Goal: Task Accomplishment & Management: Manage account settings

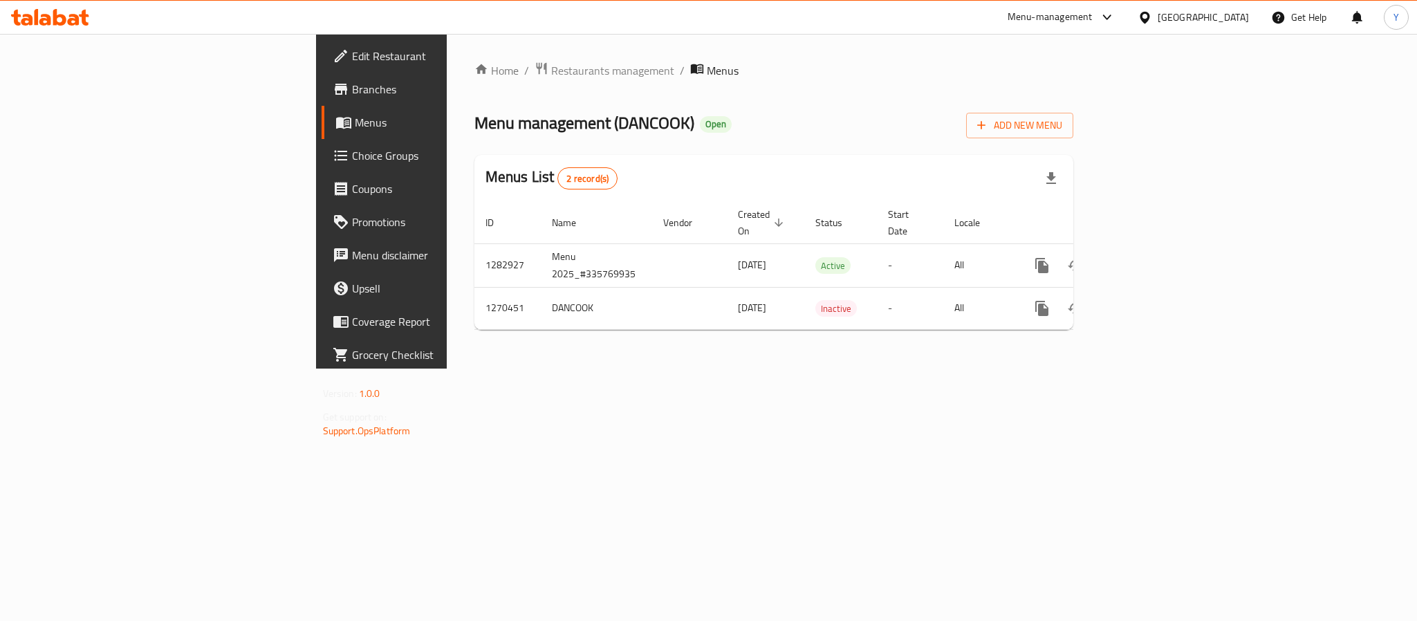
click at [322, 77] on link "Branches" at bounding box center [437, 89] width 231 height 33
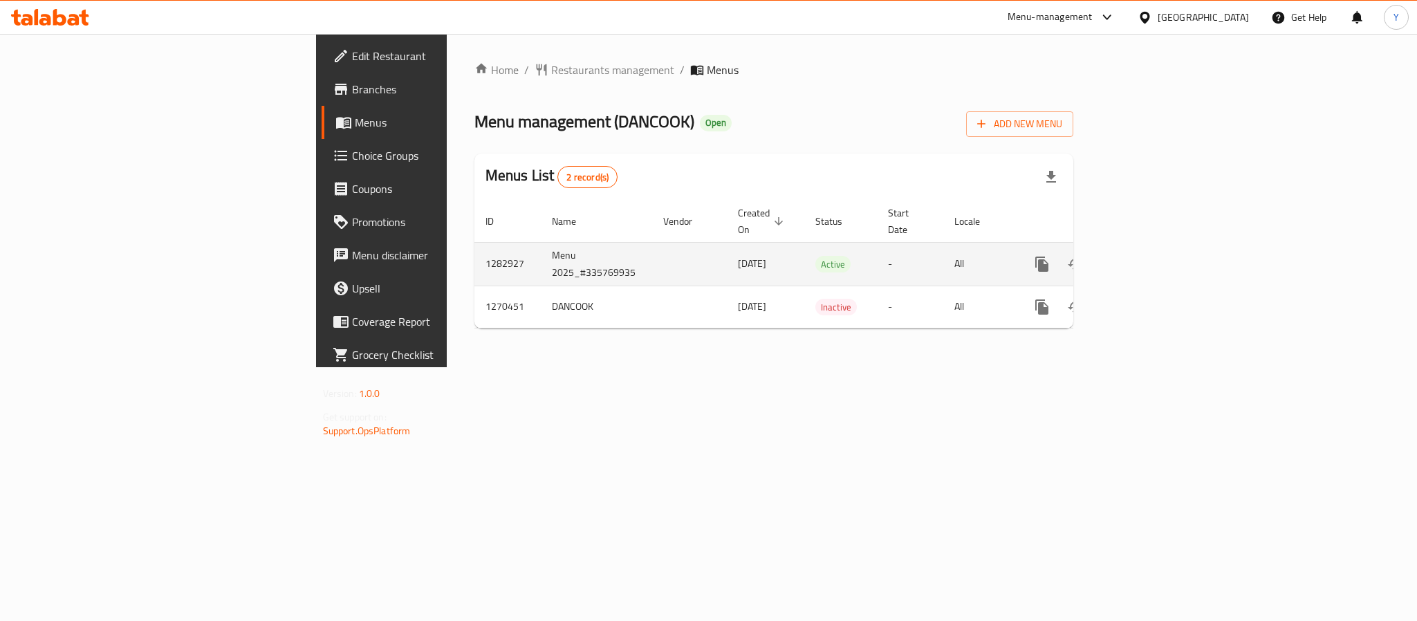
click at [1158, 254] on link "enhanced table" at bounding box center [1141, 264] width 33 height 33
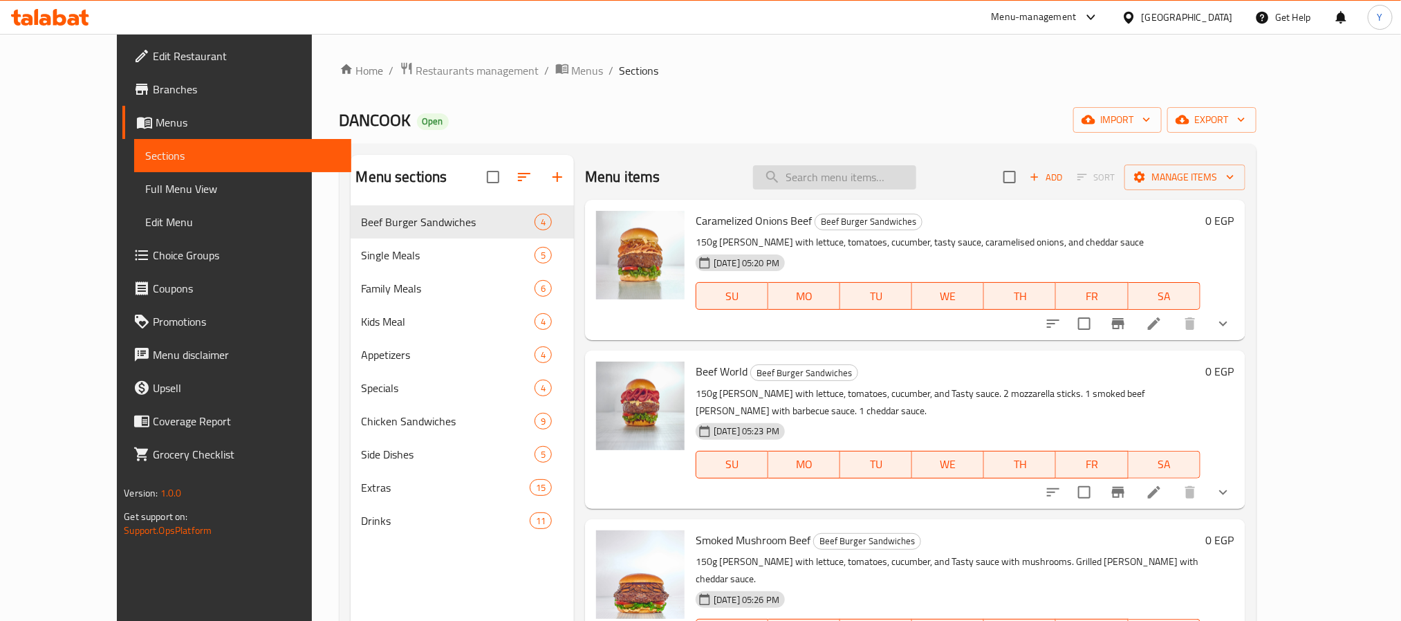
click at [863, 174] on input "search" at bounding box center [834, 177] width 163 height 24
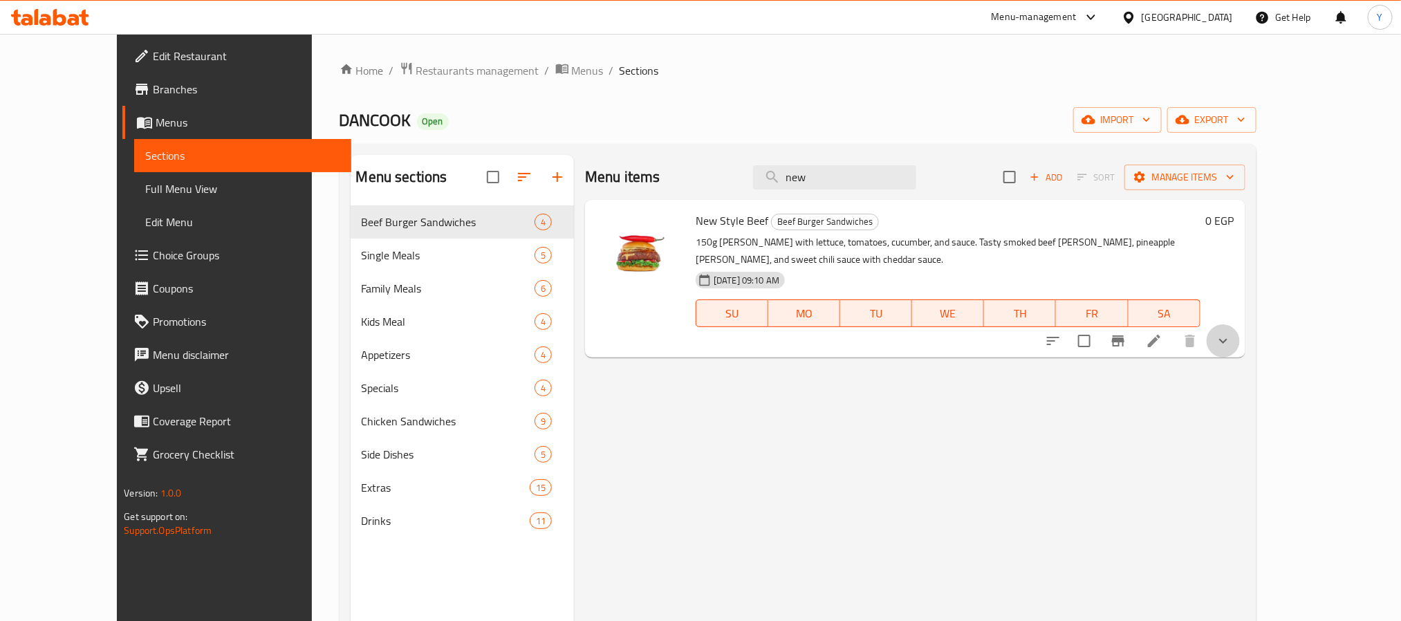
click at [1240, 336] on button "show more" at bounding box center [1223, 340] width 33 height 33
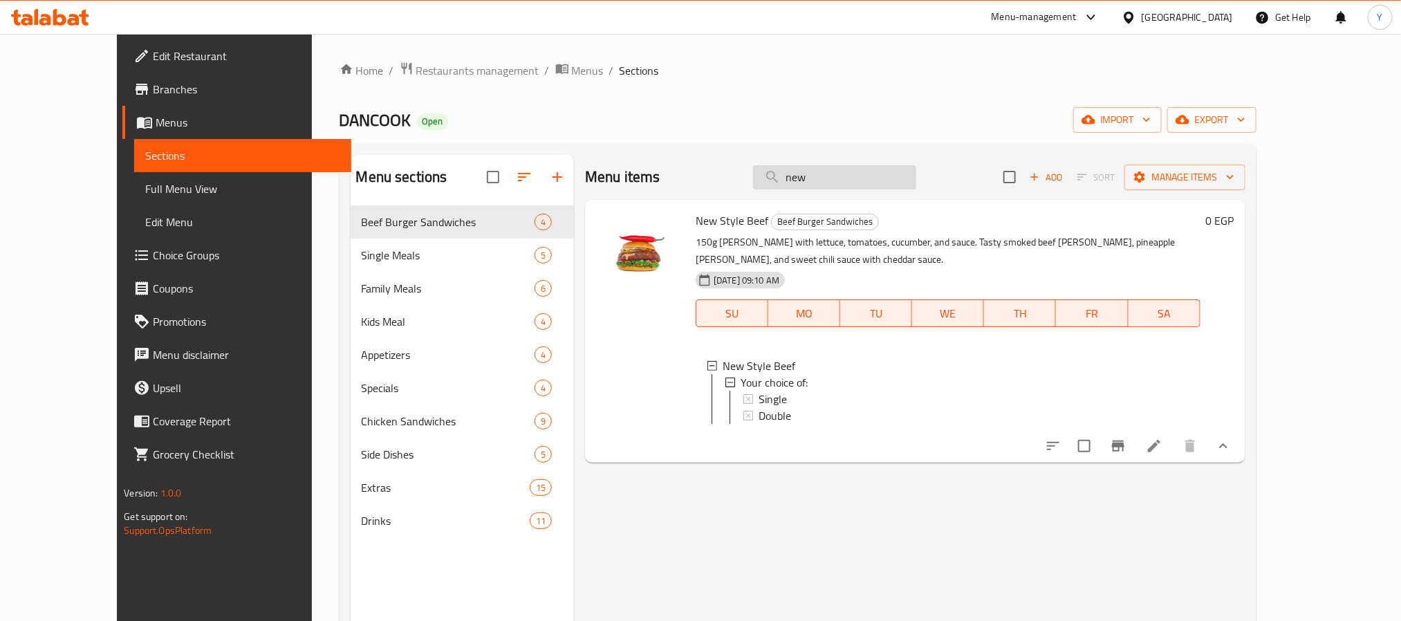
click at [867, 165] on input "new" at bounding box center [834, 177] width 163 height 24
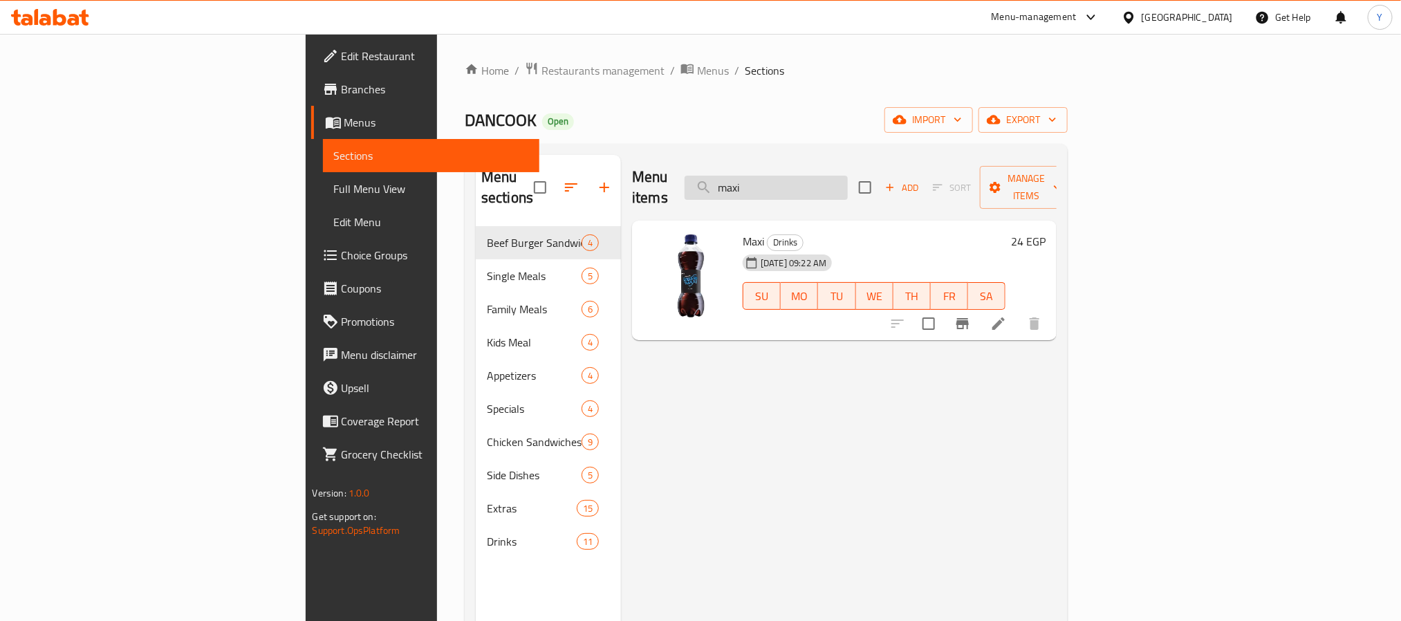
click at [848, 176] on input "maxi" at bounding box center [766, 188] width 163 height 24
paste input "وجبه تندر اسناك بوكس"
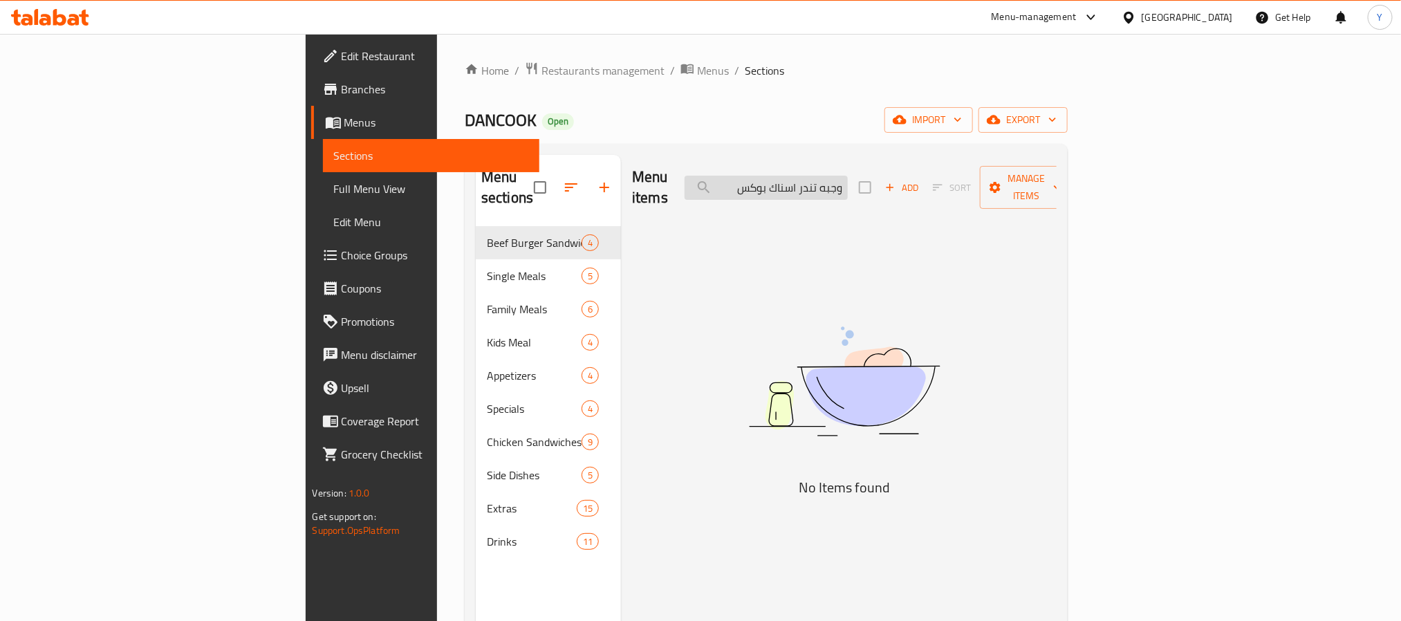
click at [848, 187] on input "وجبه تندر اسناك بوكس" at bounding box center [766, 188] width 163 height 24
click at [848, 179] on input "تندر اسناك بوكس" at bounding box center [766, 188] width 163 height 24
click at [848, 183] on input "تندر اسناك" at bounding box center [766, 188] width 163 height 24
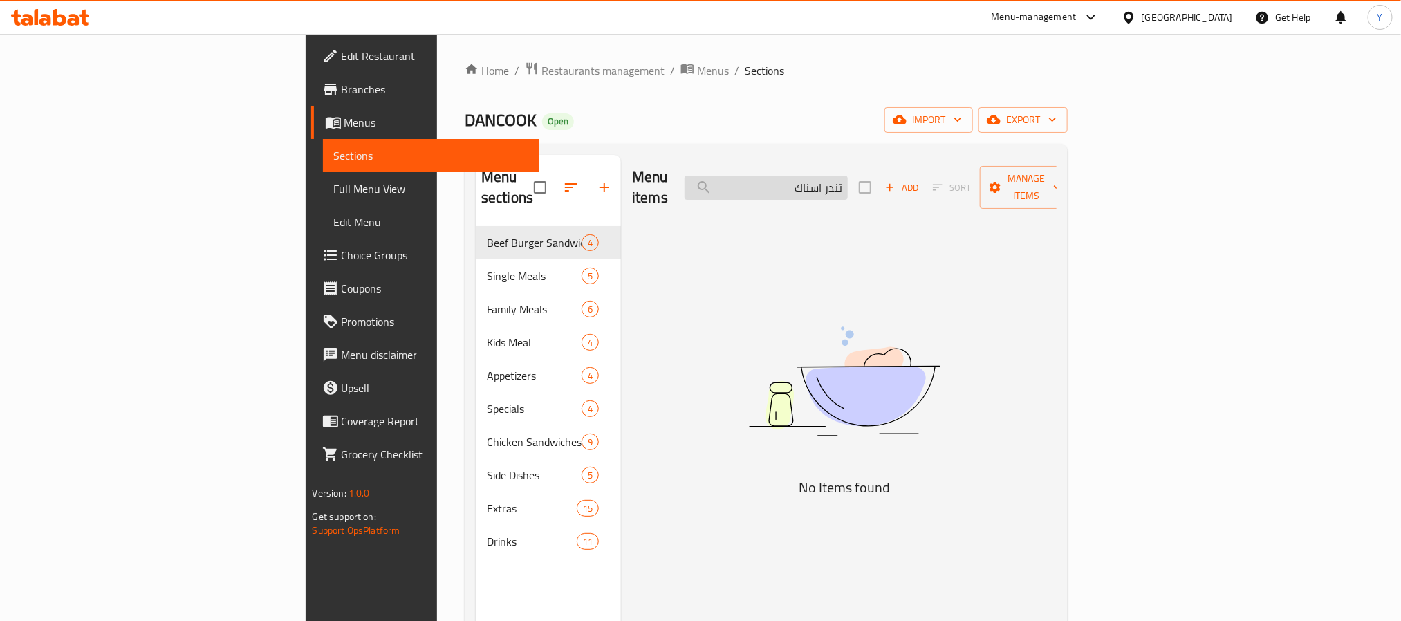
click at [848, 183] on input "تندر اسناك" at bounding box center [766, 188] width 163 height 24
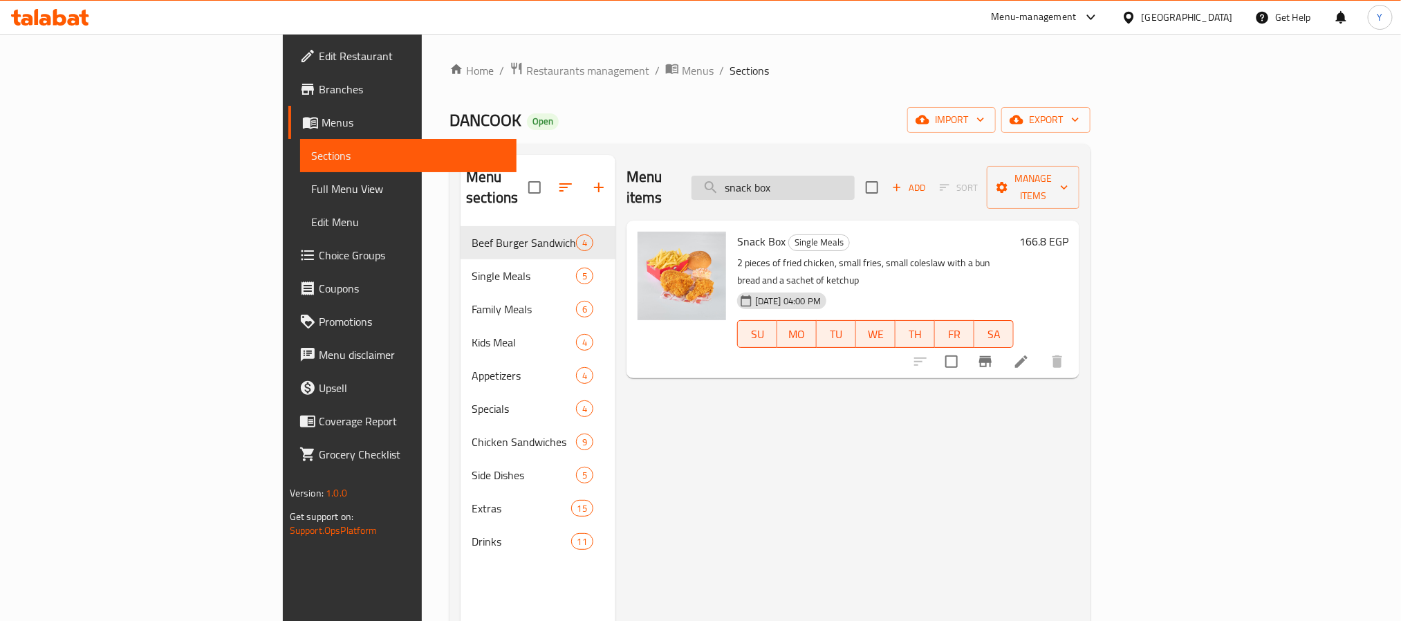
click at [855, 176] on input "snack box" at bounding box center [773, 188] width 163 height 24
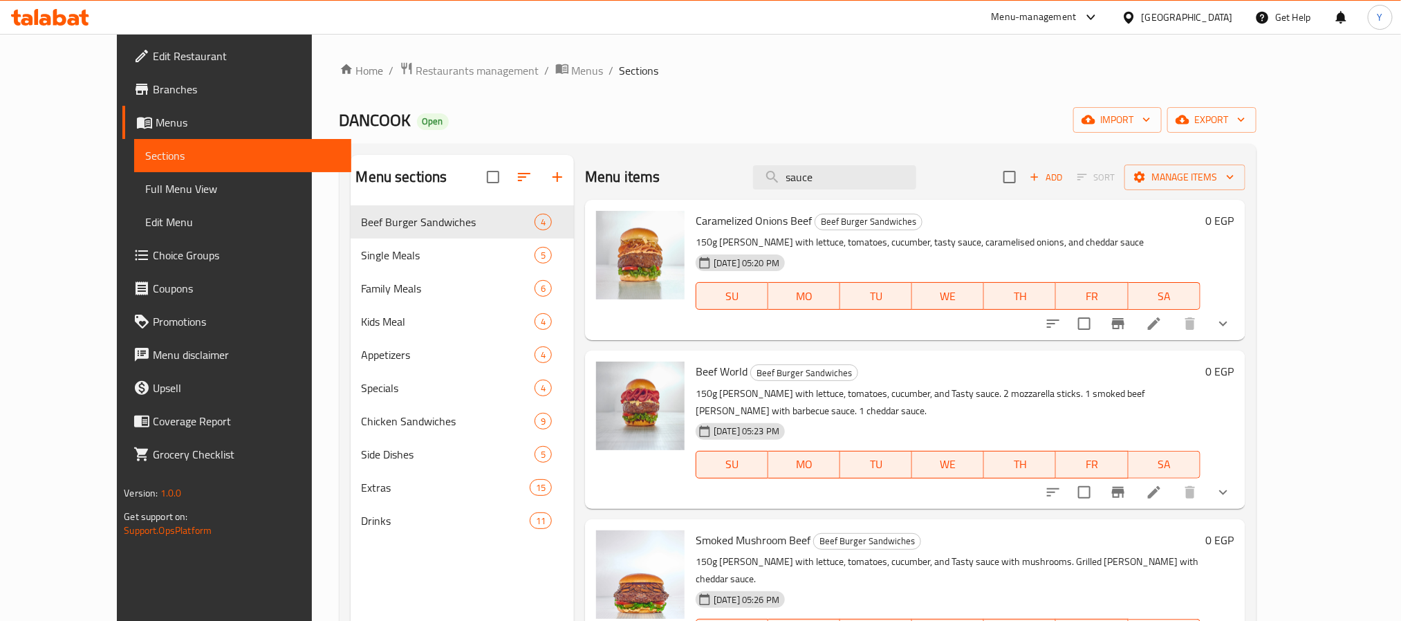
click at [893, 180] on input "sauce" at bounding box center [834, 177] width 163 height 24
click at [896, 172] on input "sauce" at bounding box center [834, 177] width 163 height 24
paste input "نص فرخه مخليه"
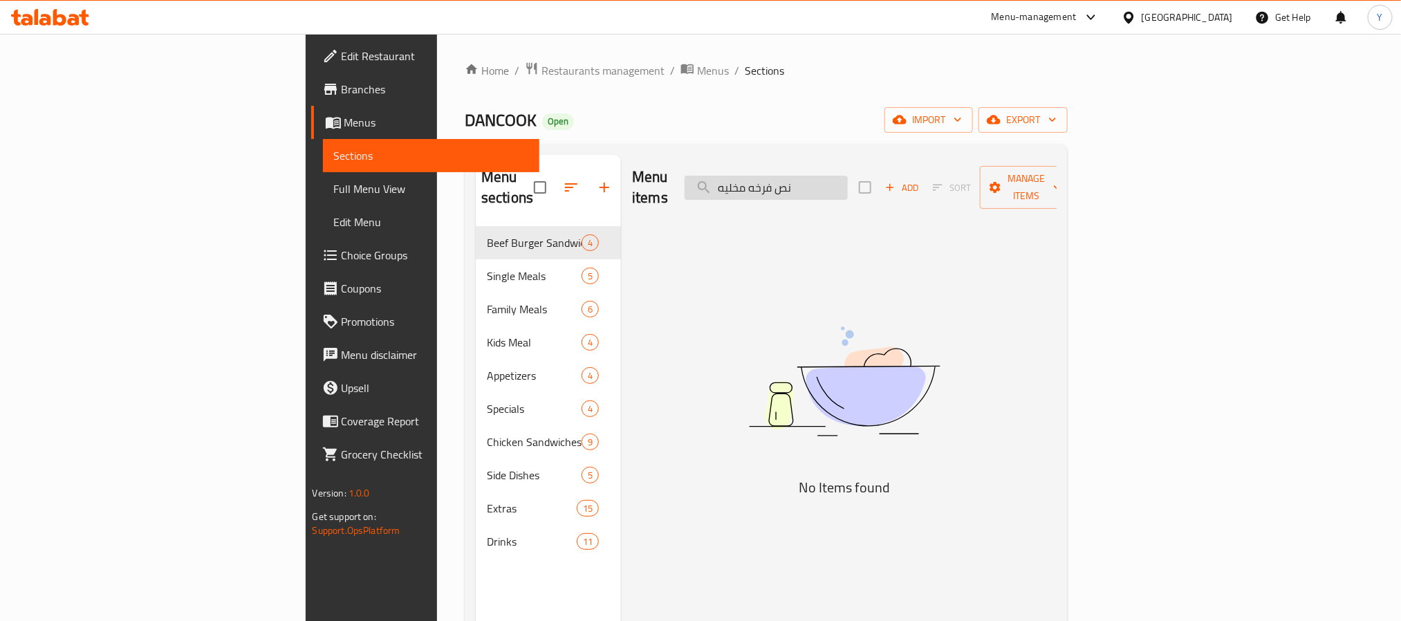
click at [848, 189] on input "نص فرخه مخليه" at bounding box center [766, 188] width 163 height 24
click at [848, 181] on input "نص فرخه مخليه" at bounding box center [766, 188] width 163 height 24
click at [848, 189] on input "فرخه مخليه" at bounding box center [766, 188] width 163 height 24
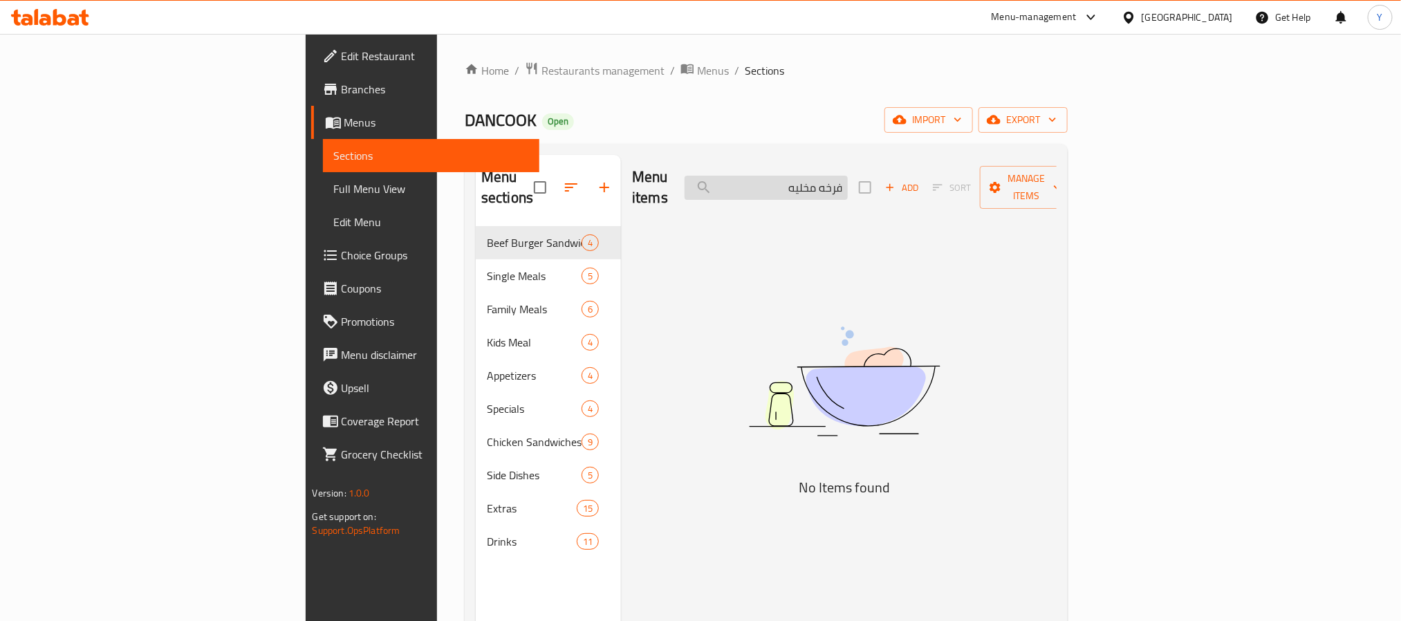
click at [848, 189] on input "فرخه مخليه" at bounding box center [766, 188] width 163 height 24
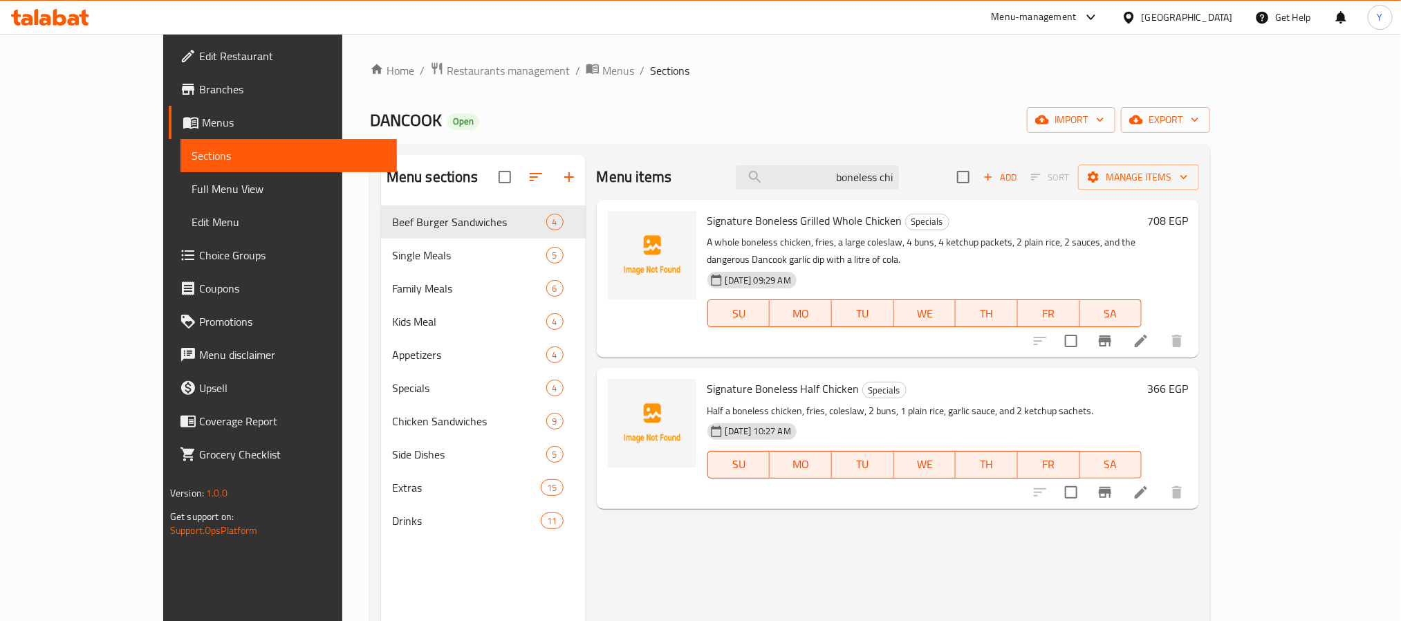
click at [707, 378] on span "Signature Boneless Half Chicken" at bounding box center [783, 388] width 152 height 21
drag, startPoint x: 689, startPoint y: 374, endPoint x: 789, endPoint y: 367, distance: 99.8
click at [789, 378] on span "Signature Boneless Half Chicken" at bounding box center [783, 388] width 152 height 21
copy span "Signature Boneless Half Chicken"
click at [904, 193] on div "Menu items boneless chi Add Sort Manage items" at bounding box center [898, 177] width 602 height 45
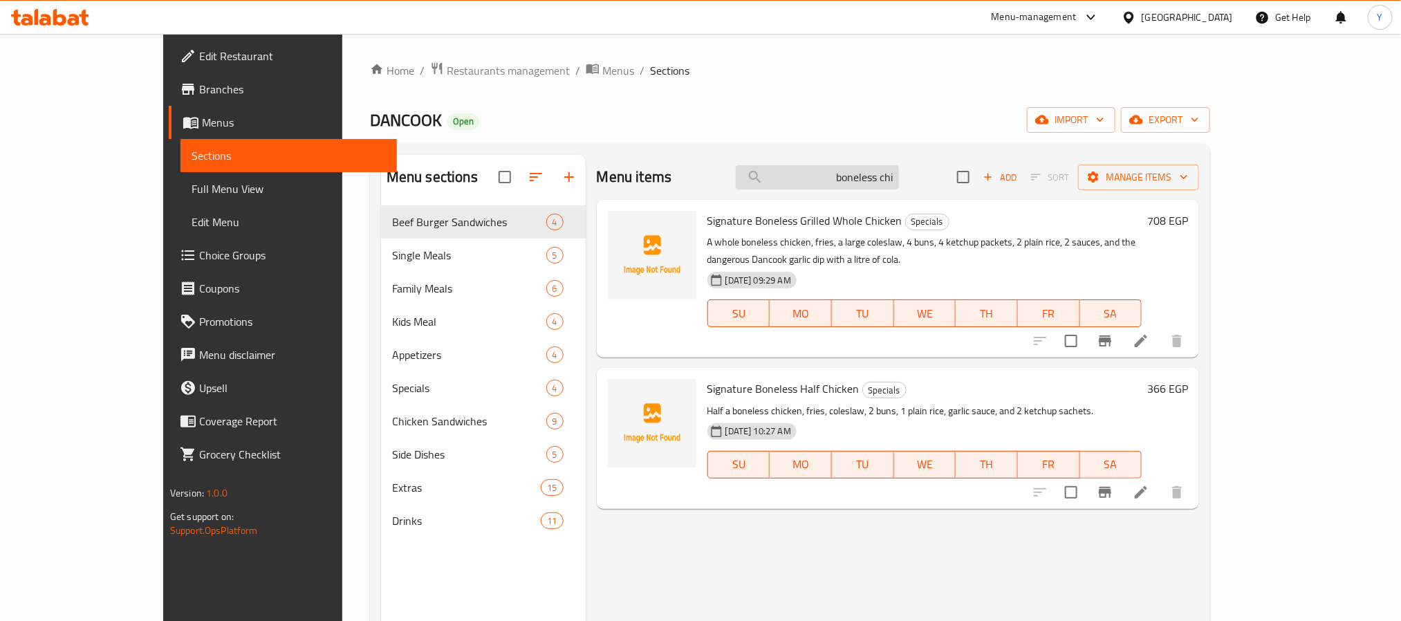
click at [899, 178] on input "boneless chi" at bounding box center [817, 177] width 163 height 24
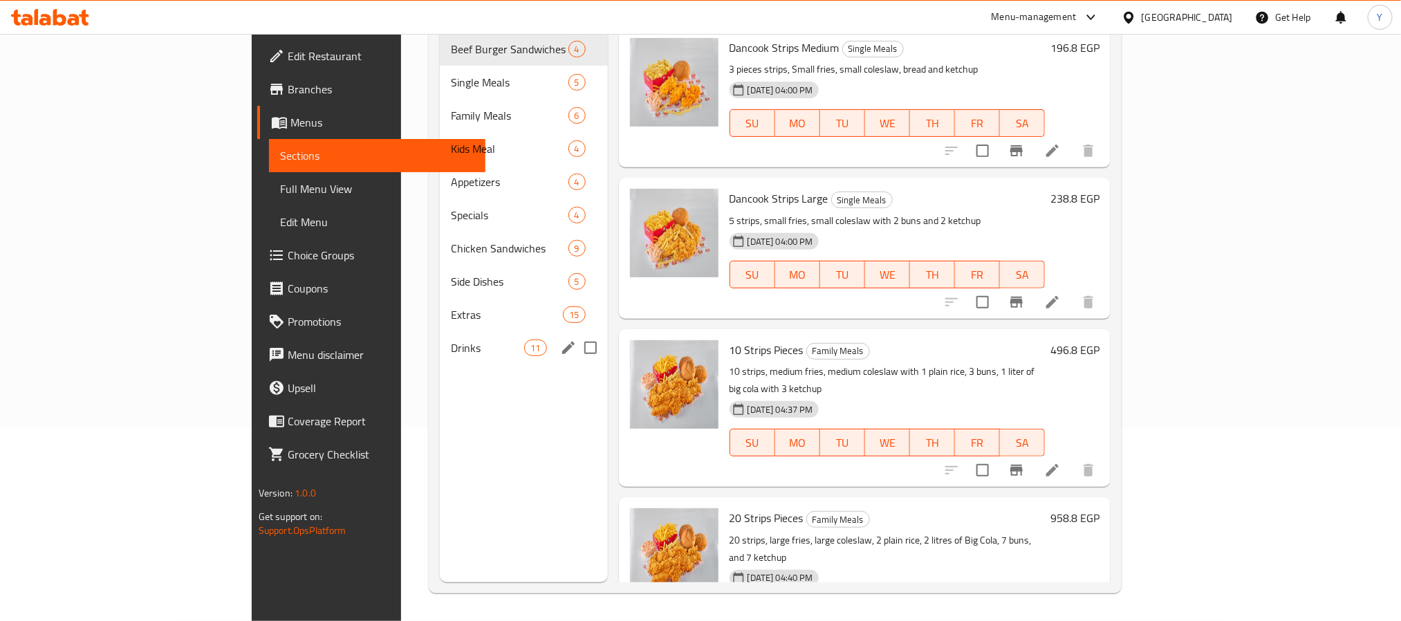
click at [440, 331] on div "Drinks 11" at bounding box center [523, 347] width 167 height 33
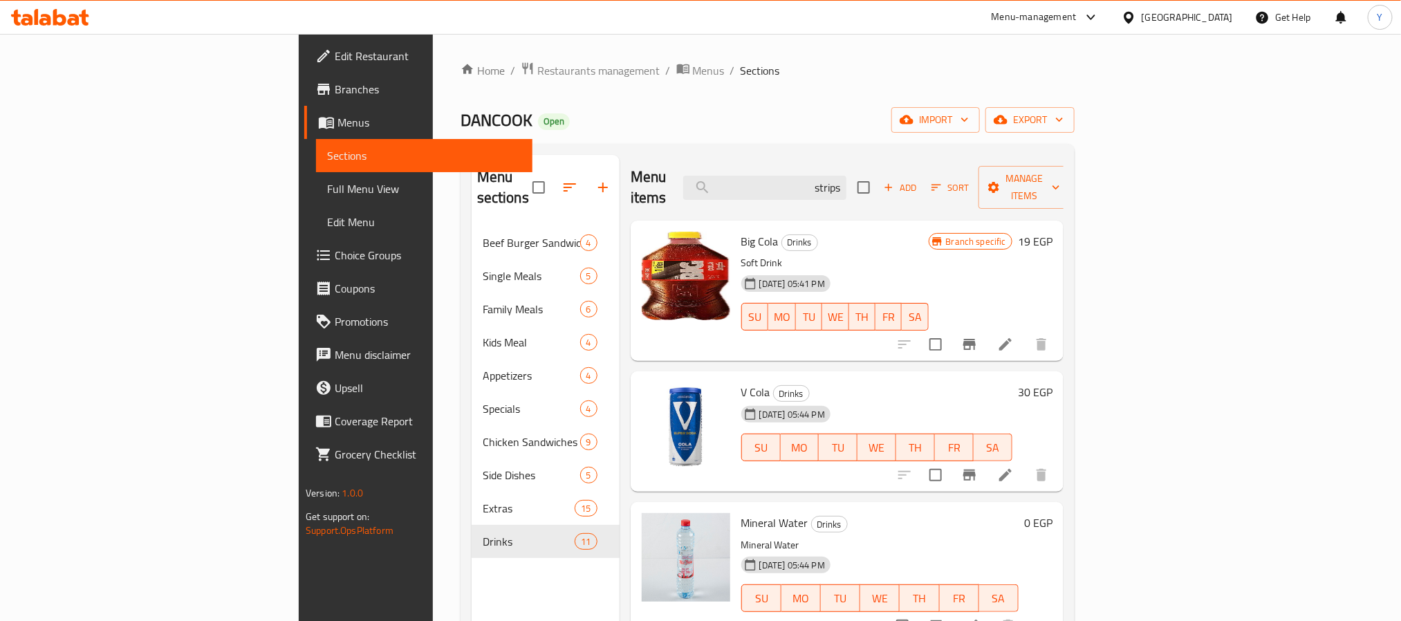
click at [878, 221] on div "Big Cola Drinks Soft Drink [DATE] 05:41 PM SU MO TU WE TH FR [PERSON_NAME] spec…" at bounding box center [847, 291] width 433 height 140
click at [846, 180] on input "strips" at bounding box center [764, 188] width 163 height 24
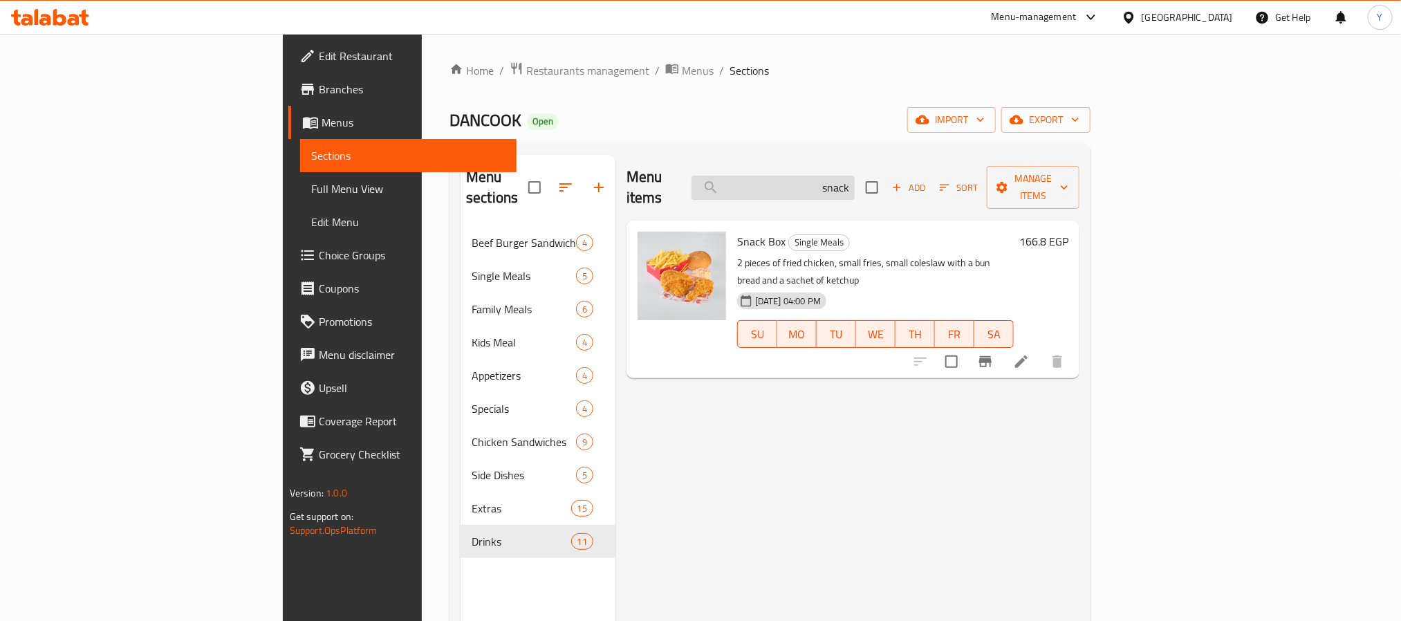
click at [855, 176] on input "snack" at bounding box center [773, 188] width 163 height 24
paste input "Boneless Half Chicken"
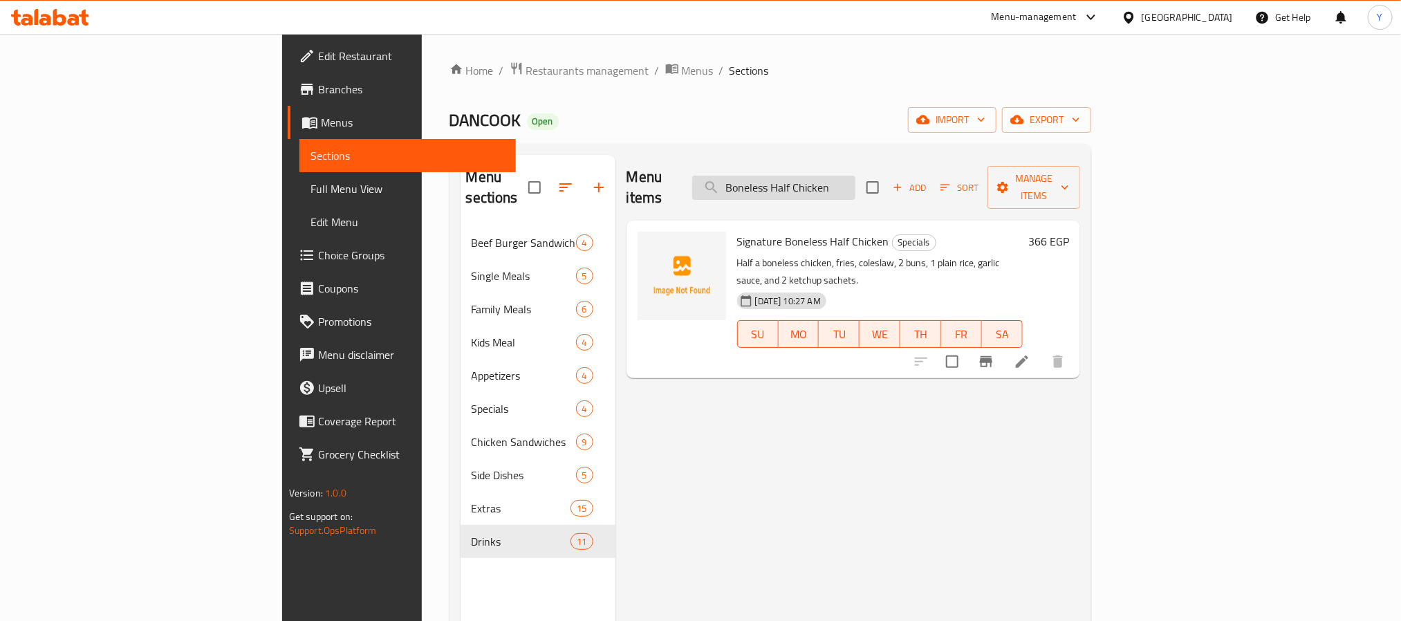
click at [855, 176] on input "Boneless Half Chicken" at bounding box center [773, 188] width 163 height 24
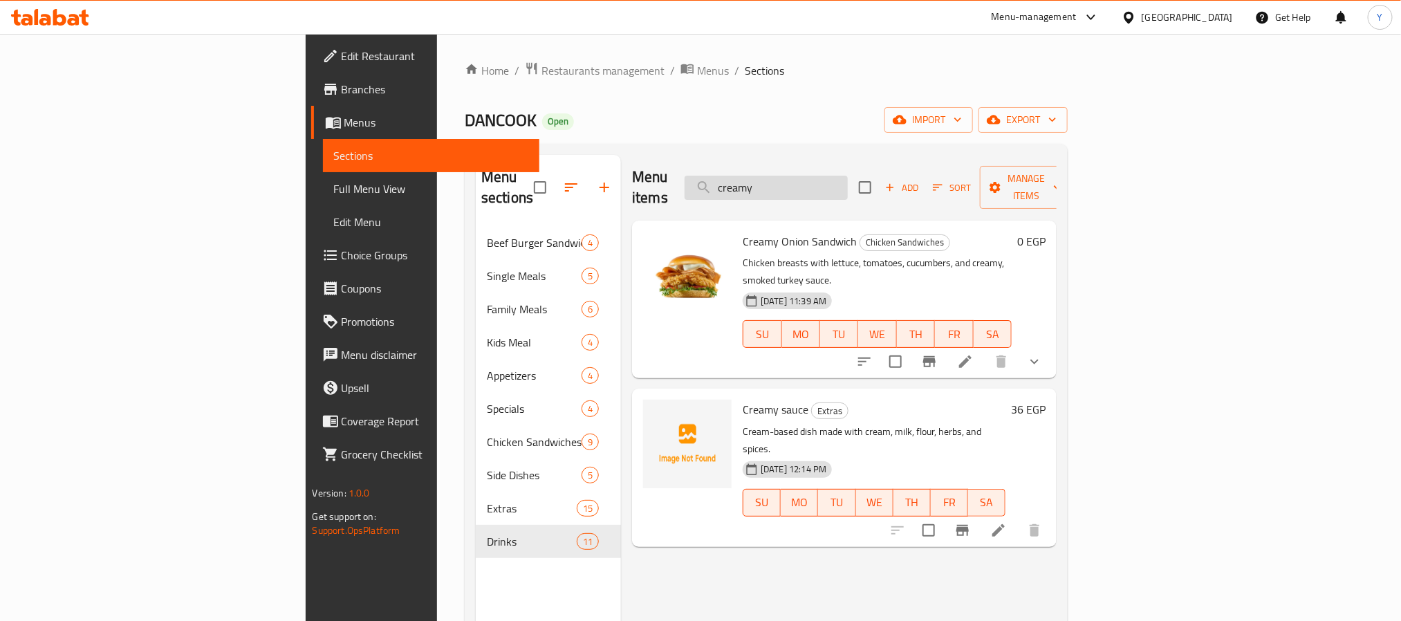
click at [848, 176] on input "creamy" at bounding box center [766, 188] width 163 height 24
paste input "فولكانو"
type input "فولكانو"
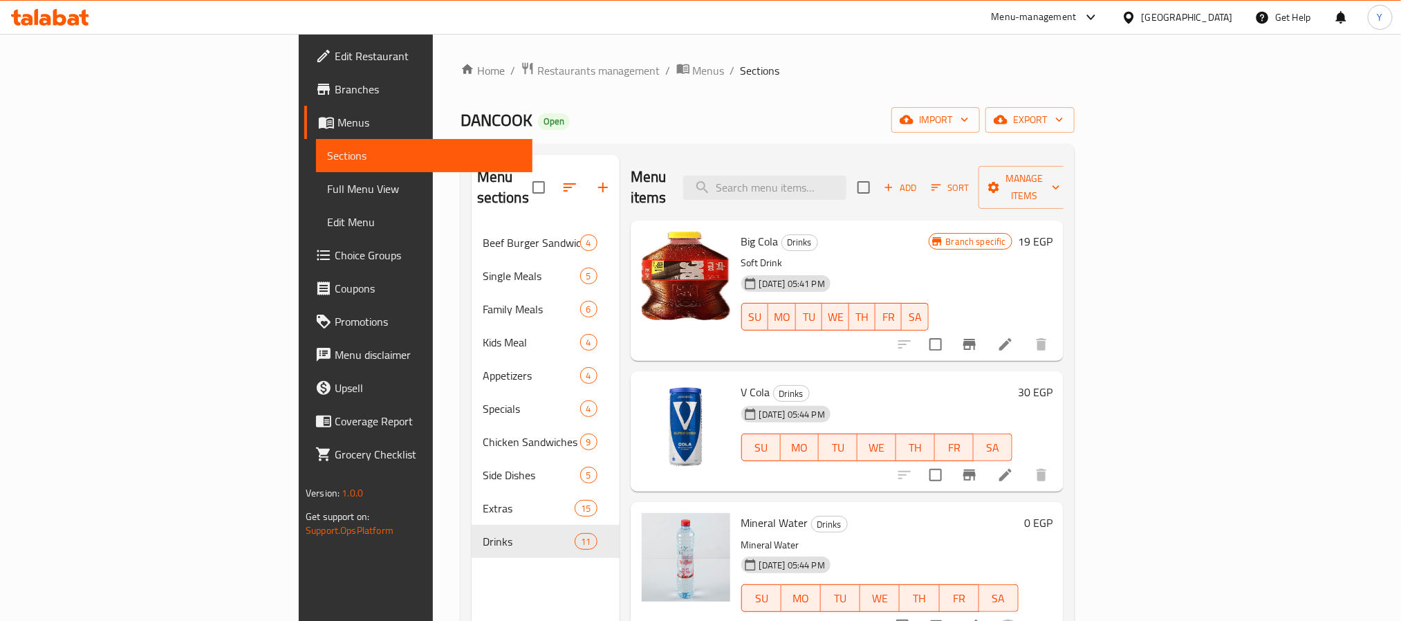
paste input "كريمي"
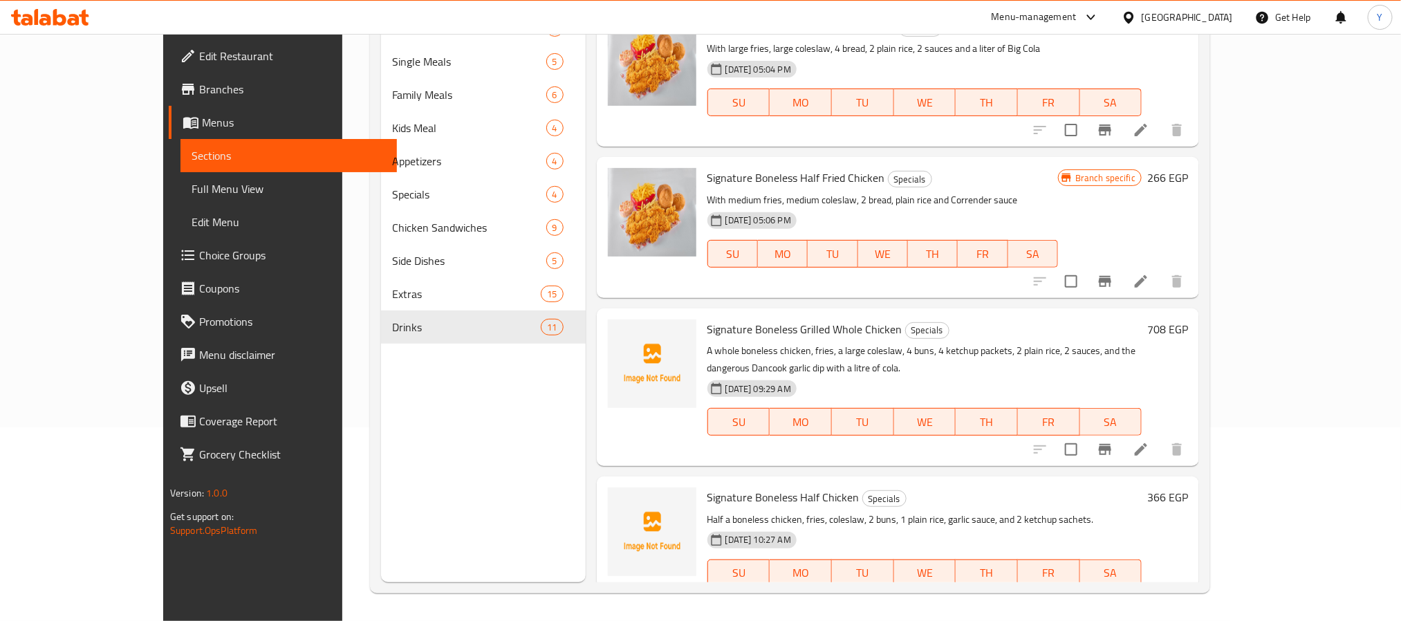
type input "boneless"
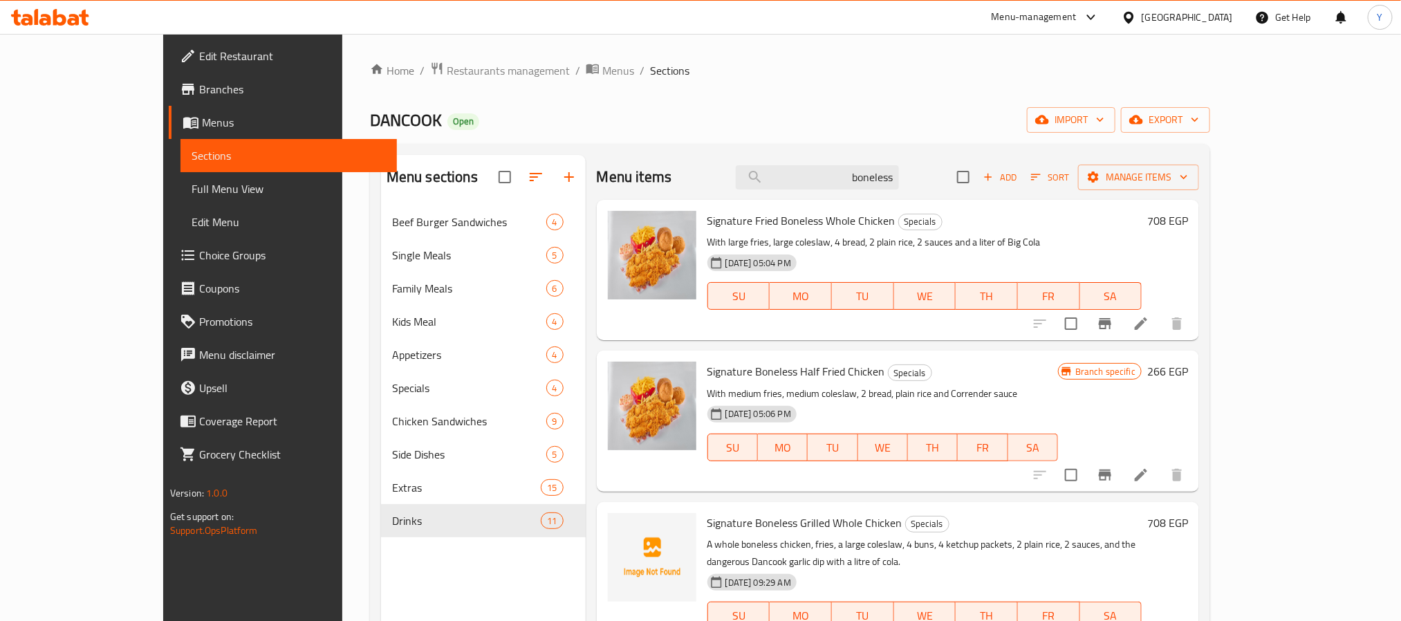
click at [370, 100] on div "Home / Restaurants management / Menus / Sections DANCOOK Open import export Men…" at bounding box center [790, 424] width 840 height 725
copy span "DANCOOK"
